Goal: Go to known website

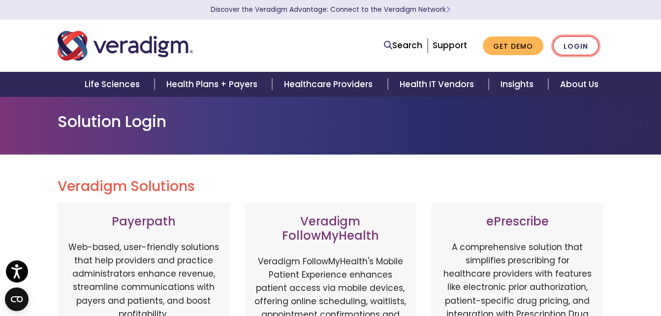
click at [571, 47] on link "Login" at bounding box center [576, 46] width 46 height 20
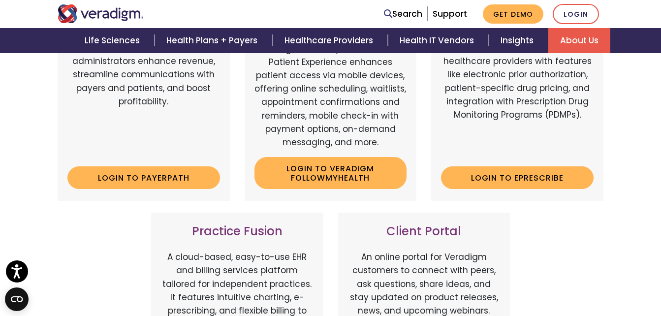
scroll to position [197, 0]
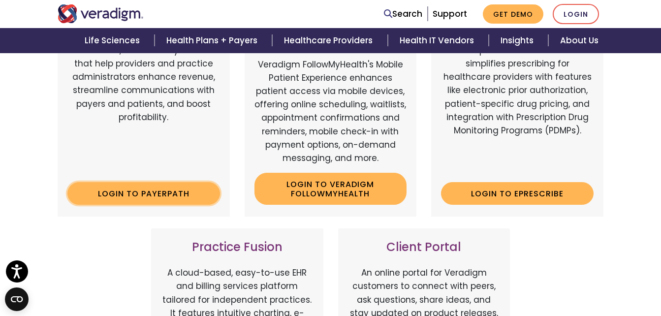
click at [151, 191] on link "Login to Payerpath" at bounding box center [143, 193] width 153 height 23
